Goal: Task Accomplishment & Management: Use online tool/utility

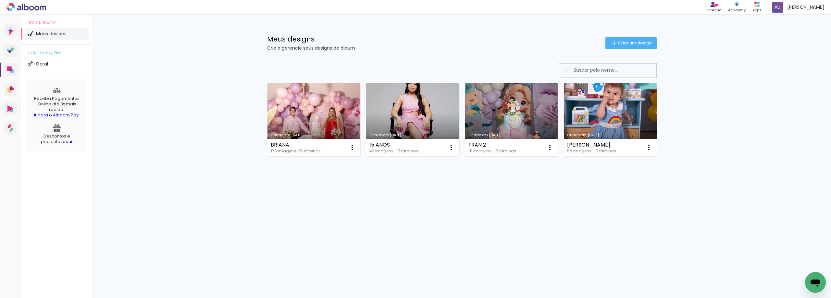
click at [420, 118] on link "Criado em [DATE]" at bounding box center [412, 119] width 93 height 73
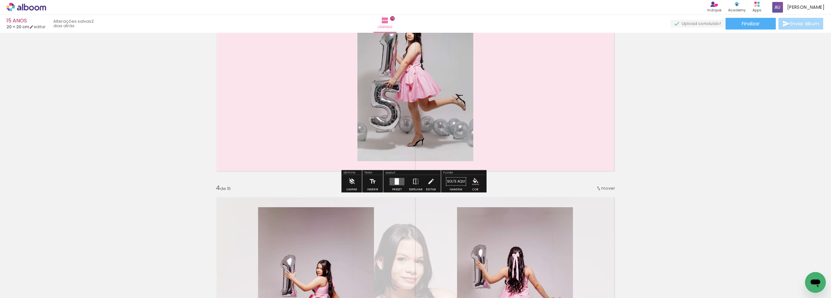
scroll to position [487, 0]
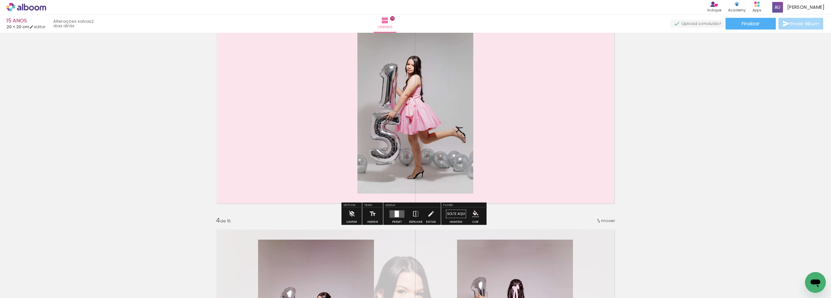
click at [398, 211] on quentale-layouter at bounding box center [397, 213] width 15 height 7
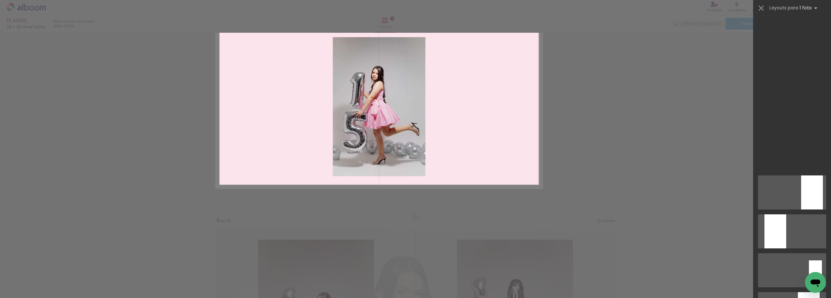
scroll to position [351, 0]
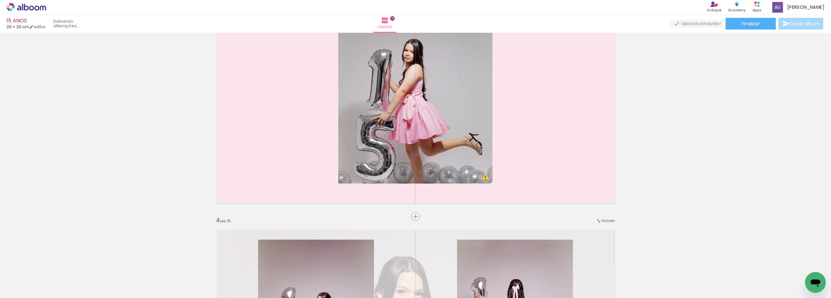
scroll to position [449, 0]
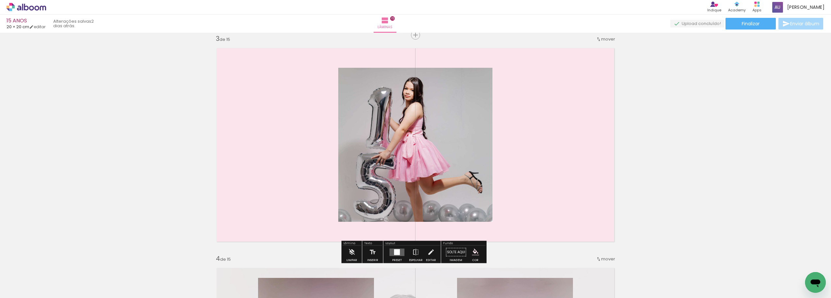
click at [394, 250] on div at bounding box center [397, 252] width 6 height 6
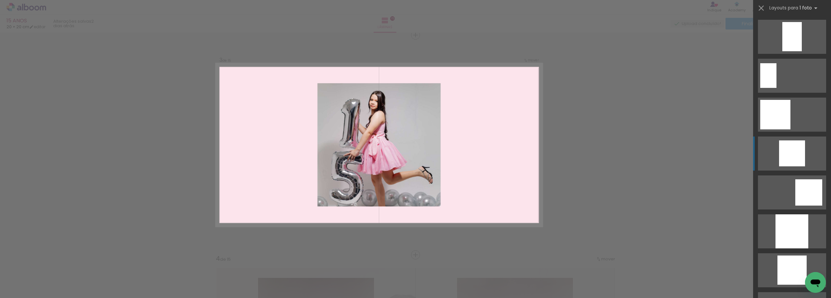
scroll to position [468, 0]
